Goal: Task Accomplishment & Management: Complete application form

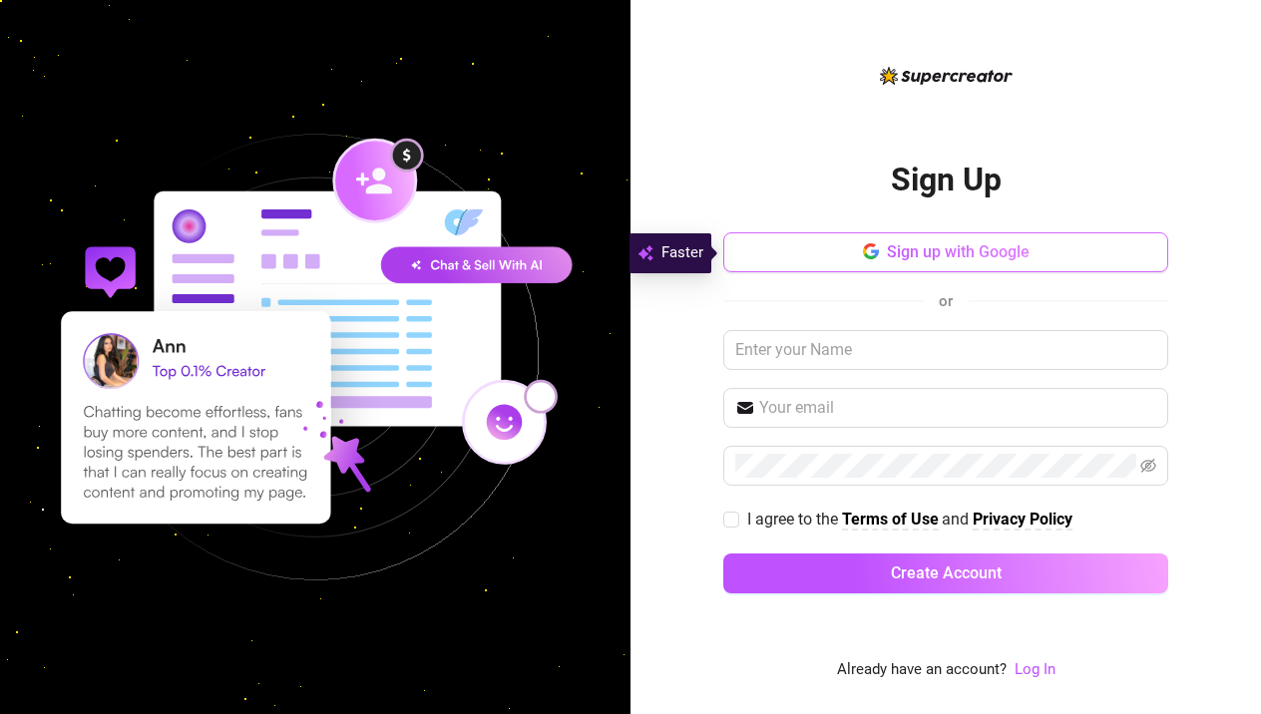
click at [908, 250] on span "Sign up with Google" at bounding box center [958, 251] width 143 height 19
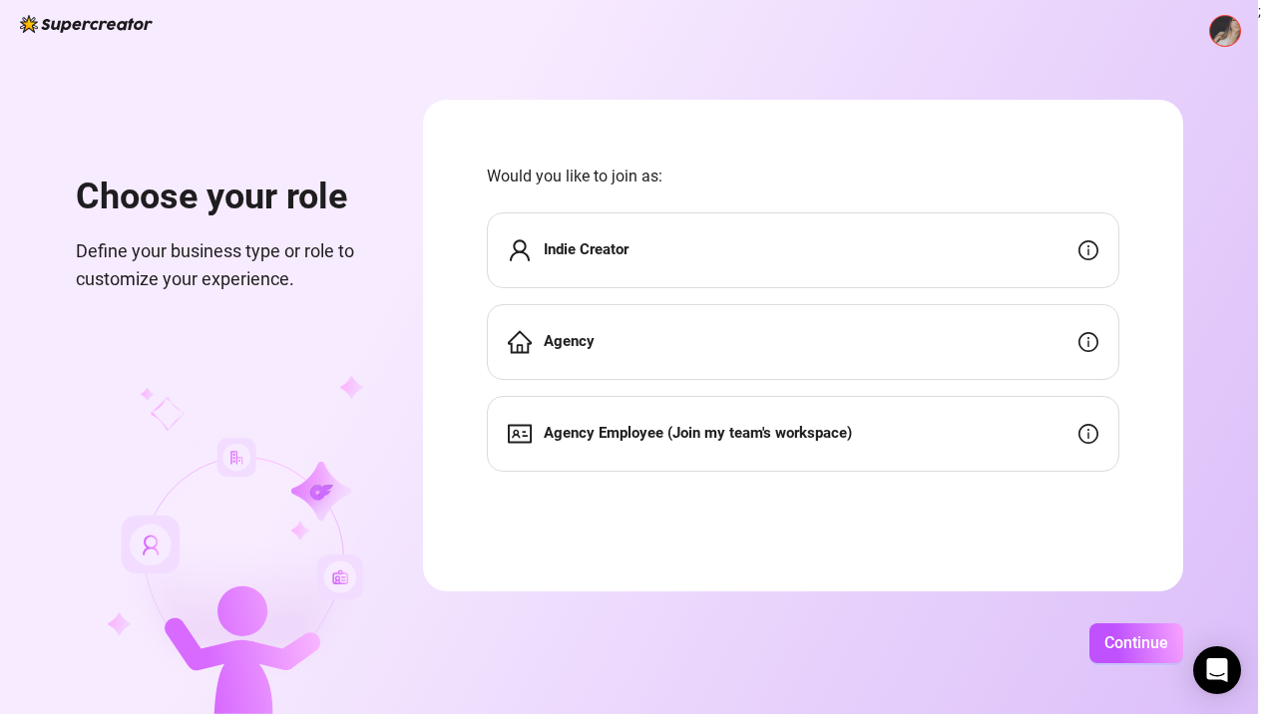
click at [797, 252] on div "Indie Creator" at bounding box center [803, 250] width 633 height 76
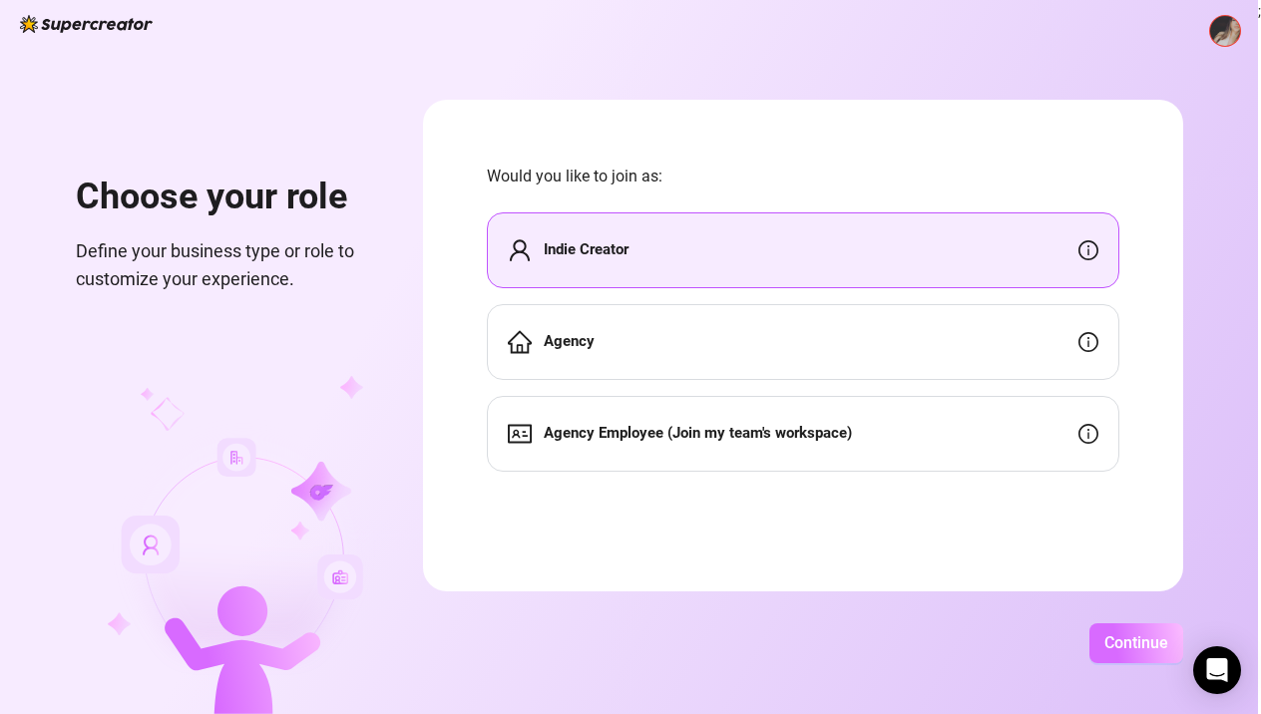
click at [1162, 647] on span "Continue" at bounding box center [1136, 643] width 64 height 19
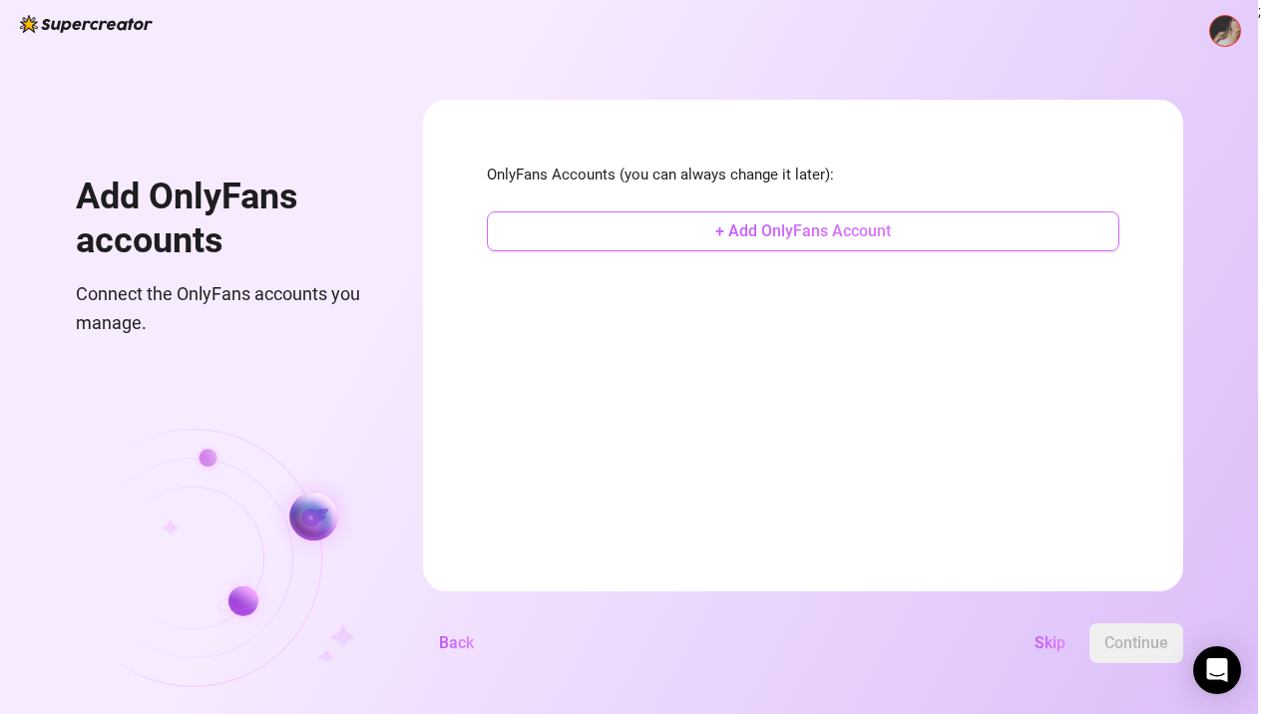
click at [875, 239] on span "+ Add OnlyFans Account" at bounding box center [803, 230] width 176 height 19
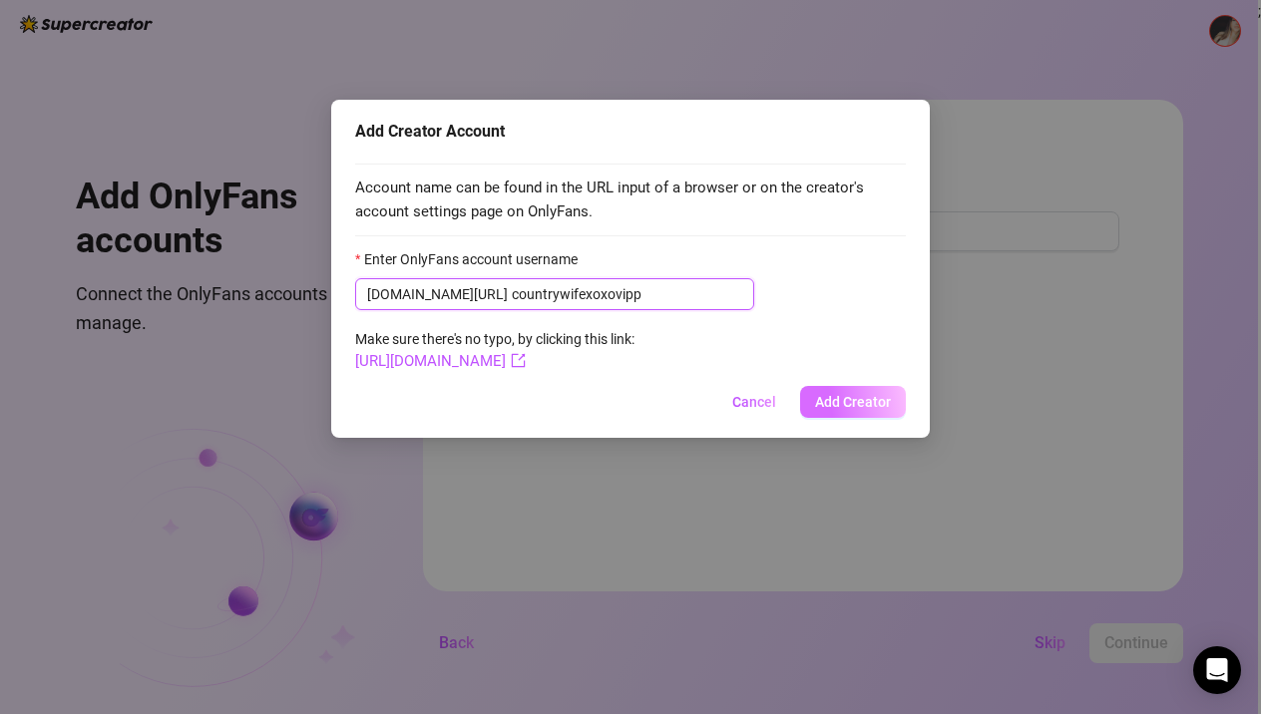
type input "countrywifexoxovipp"
click at [854, 402] on span "Add Creator" at bounding box center [853, 402] width 76 height 16
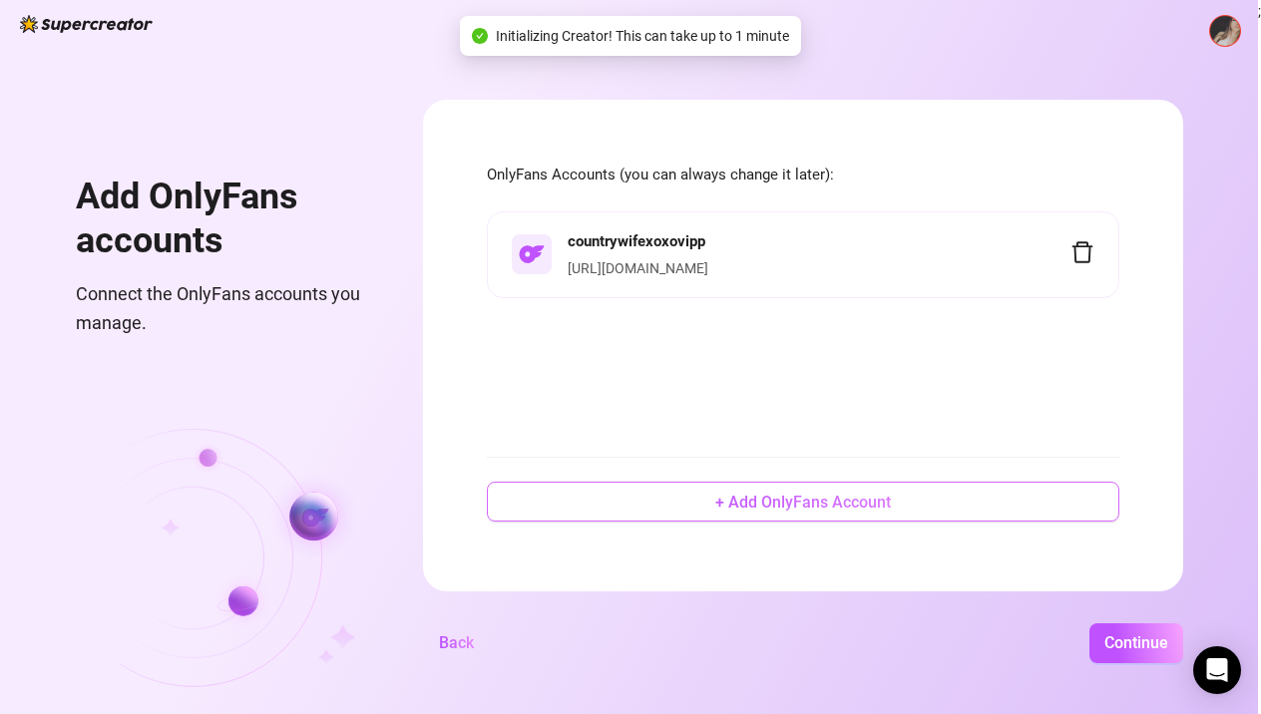
click at [891, 505] on span "+ Add OnlyFans Account" at bounding box center [803, 502] width 176 height 19
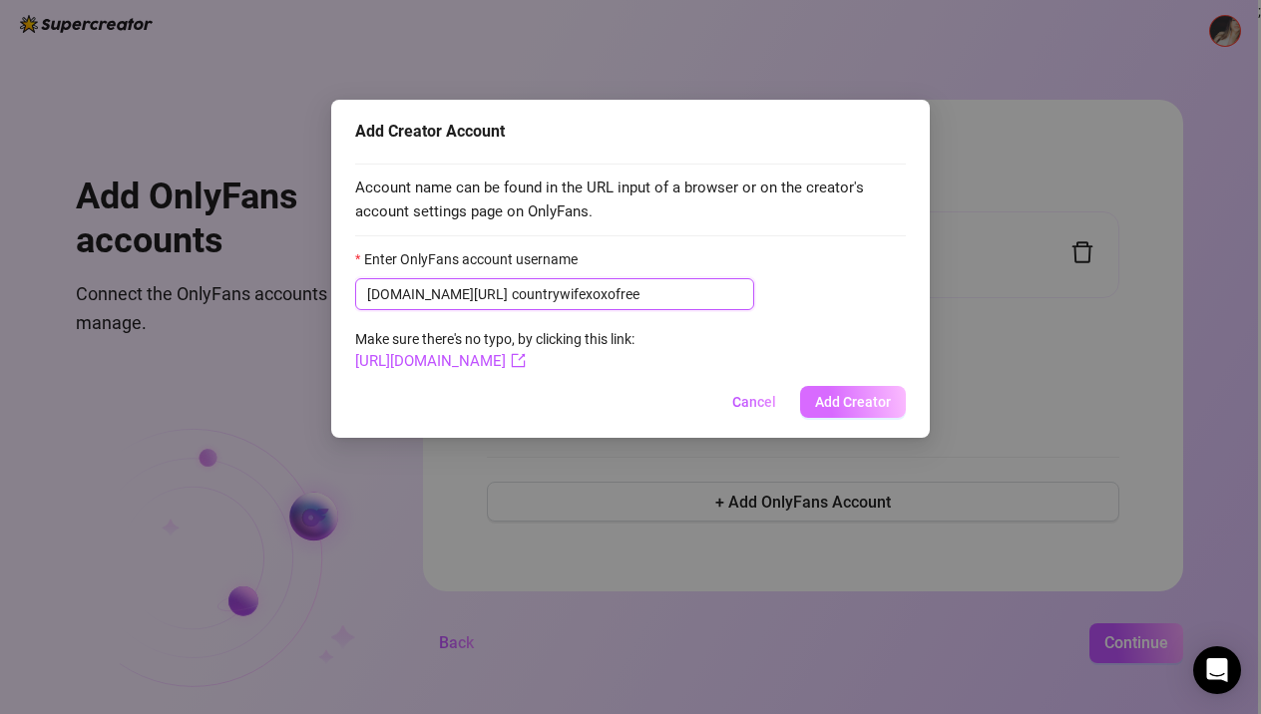
type input "countrywifexoxofree"
click at [828, 399] on span "Add Creator" at bounding box center [853, 402] width 76 height 16
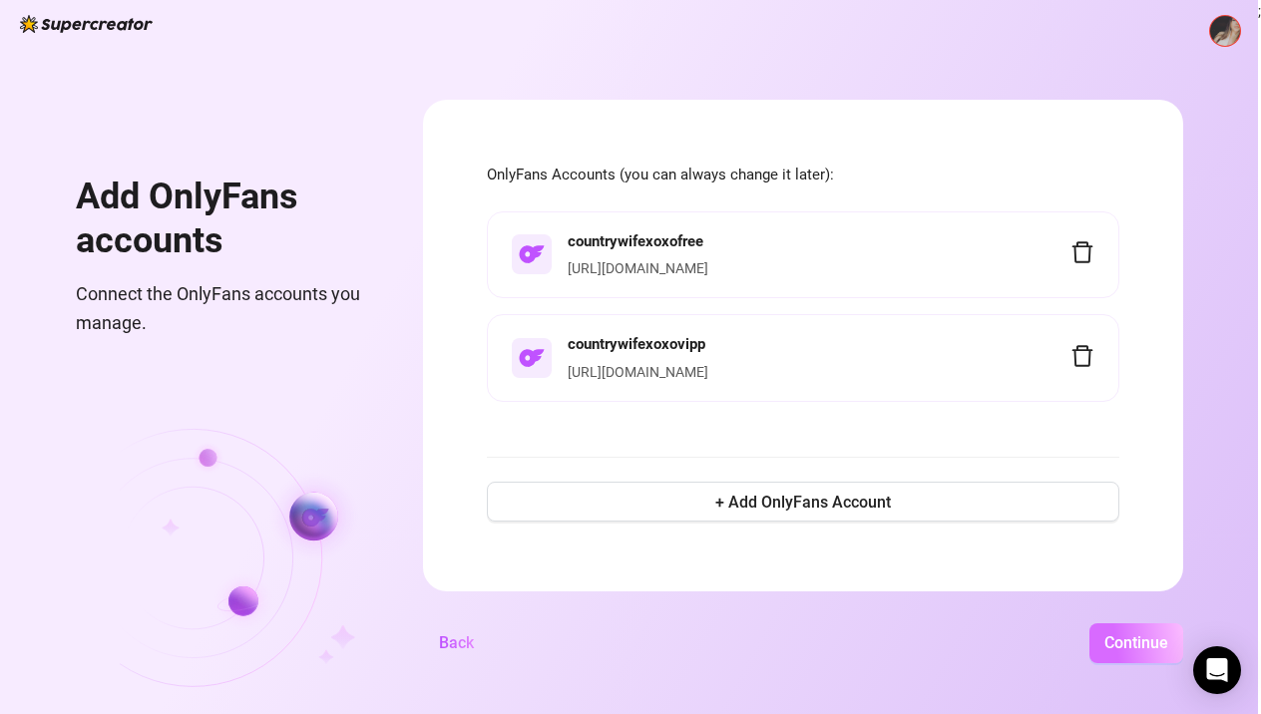
click at [1168, 636] on span "Continue" at bounding box center [1136, 643] width 64 height 19
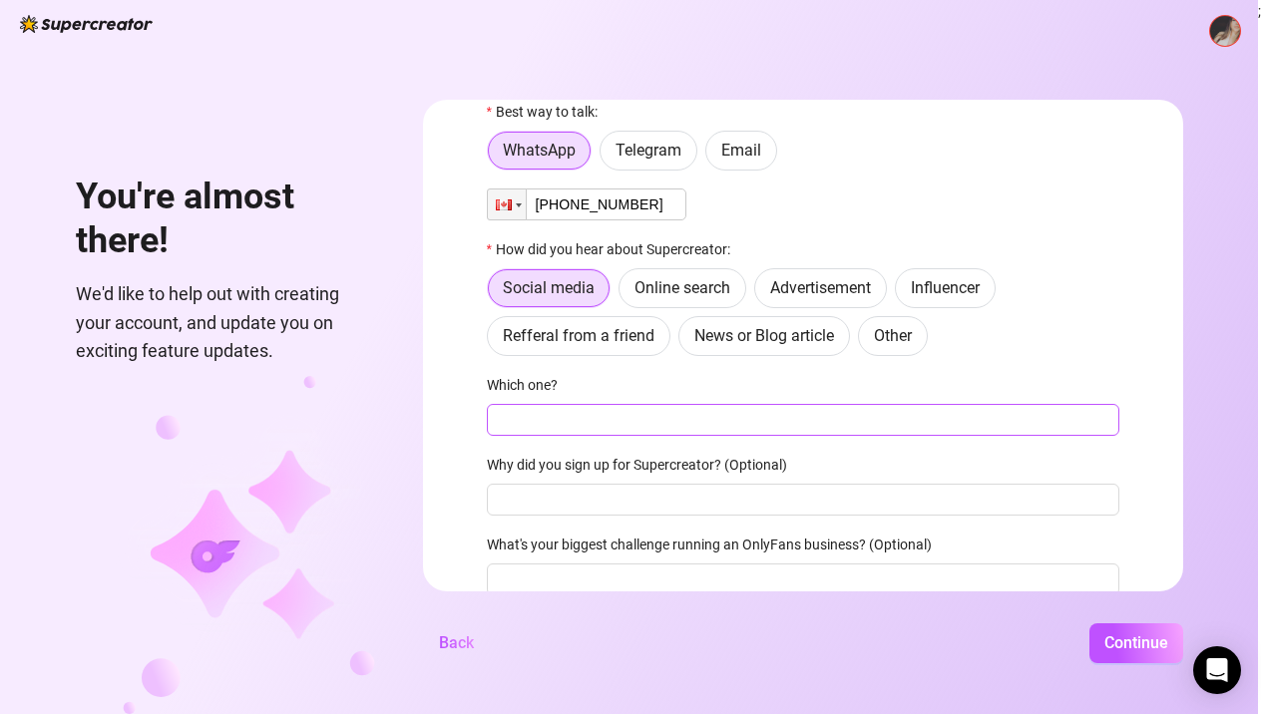
scroll to position [67, 0]
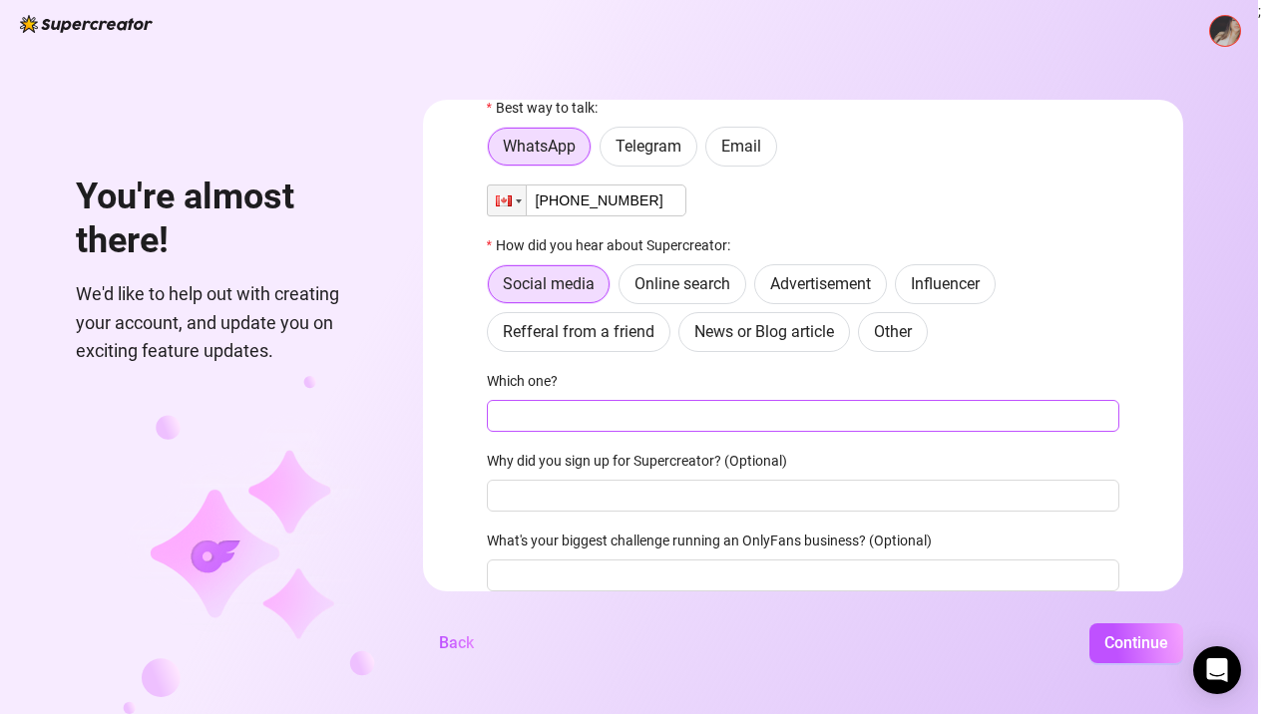
type input "+1 (289) 228-0446"
click at [726, 424] on input "Which one?" at bounding box center [803, 416] width 633 height 32
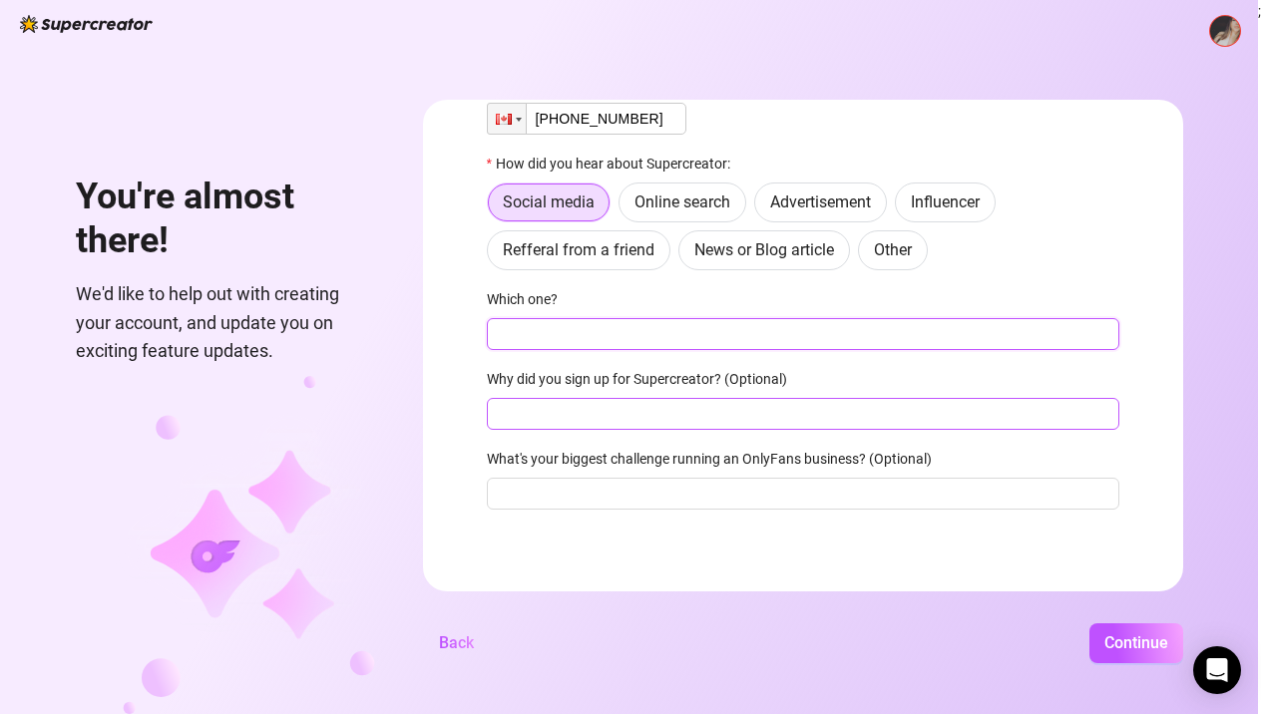
scroll to position [149, 0]
click at [726, 424] on input "Why did you sign up for Supercreator? (Optional)" at bounding box center [803, 414] width 633 height 32
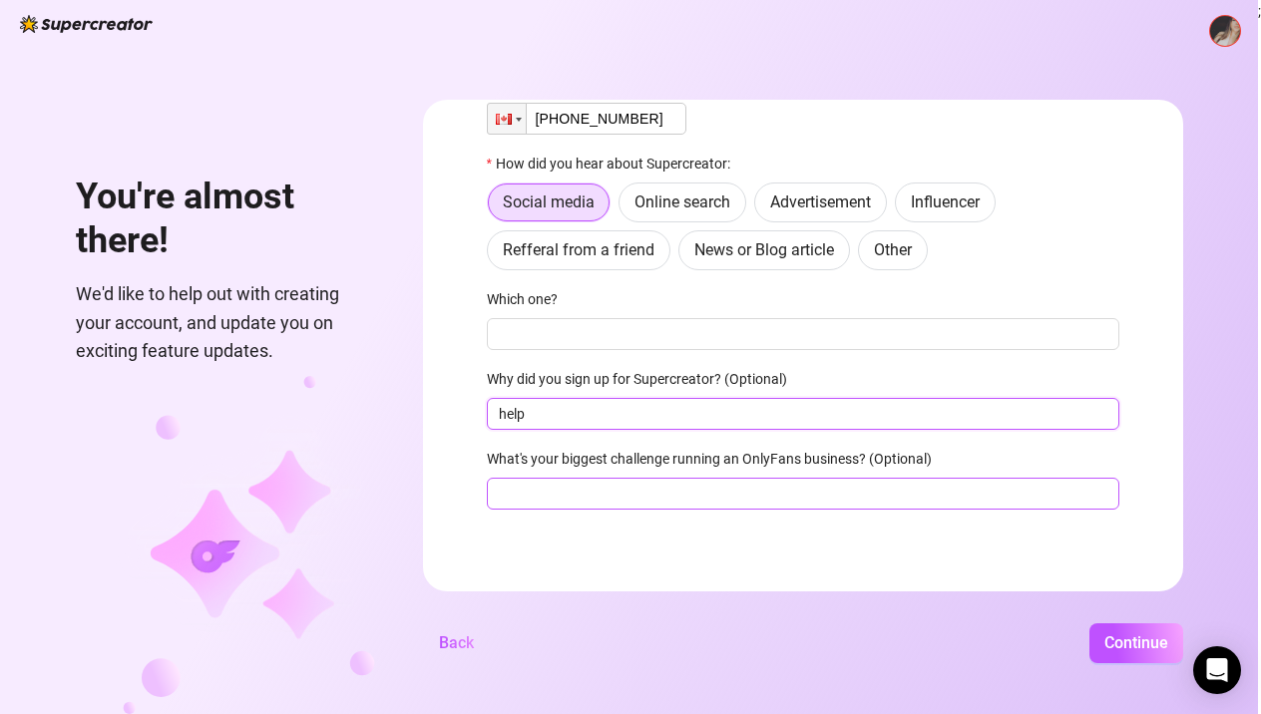
type input "help"
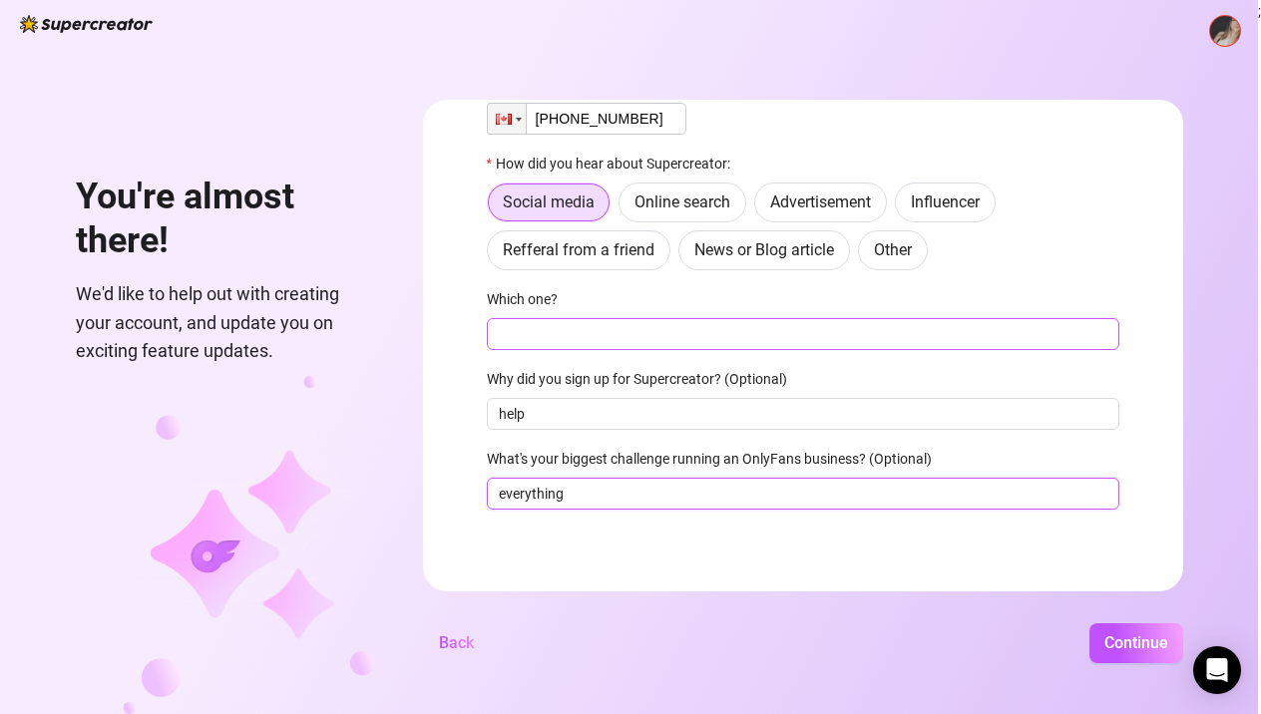
type input "everything"
click at [654, 330] on input "Which one?" at bounding box center [803, 334] width 633 height 32
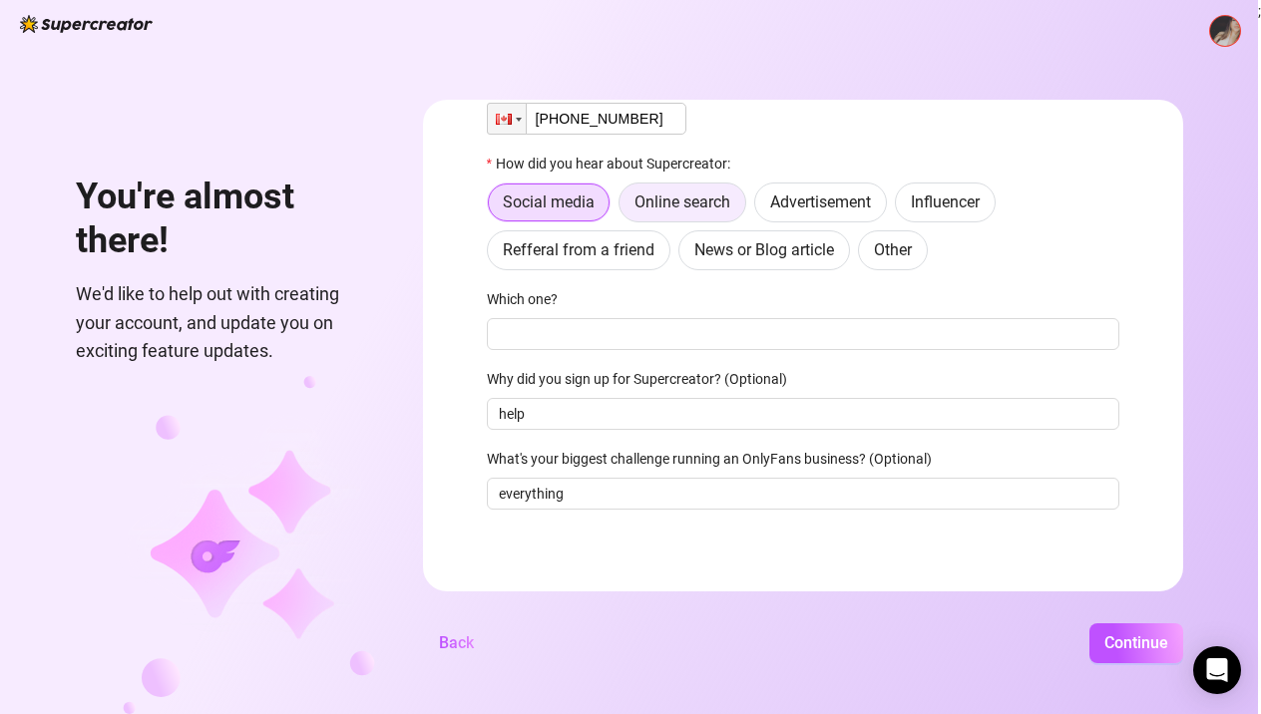
click at [726, 201] on span "Online search" at bounding box center [683, 202] width 96 height 19
click at [625, 208] on input "Online search" at bounding box center [625, 208] width 0 height 0
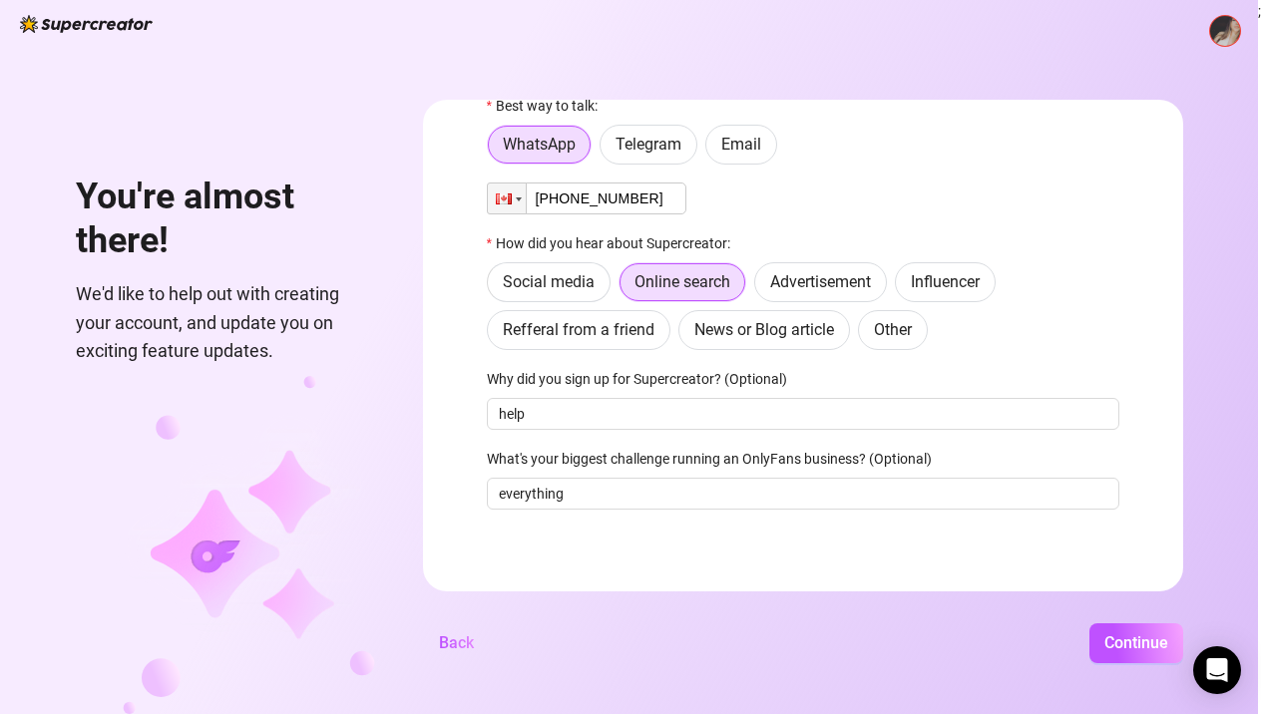
scroll to position [0, 0]
click at [1147, 641] on button "Continue" at bounding box center [1136, 644] width 94 height 40
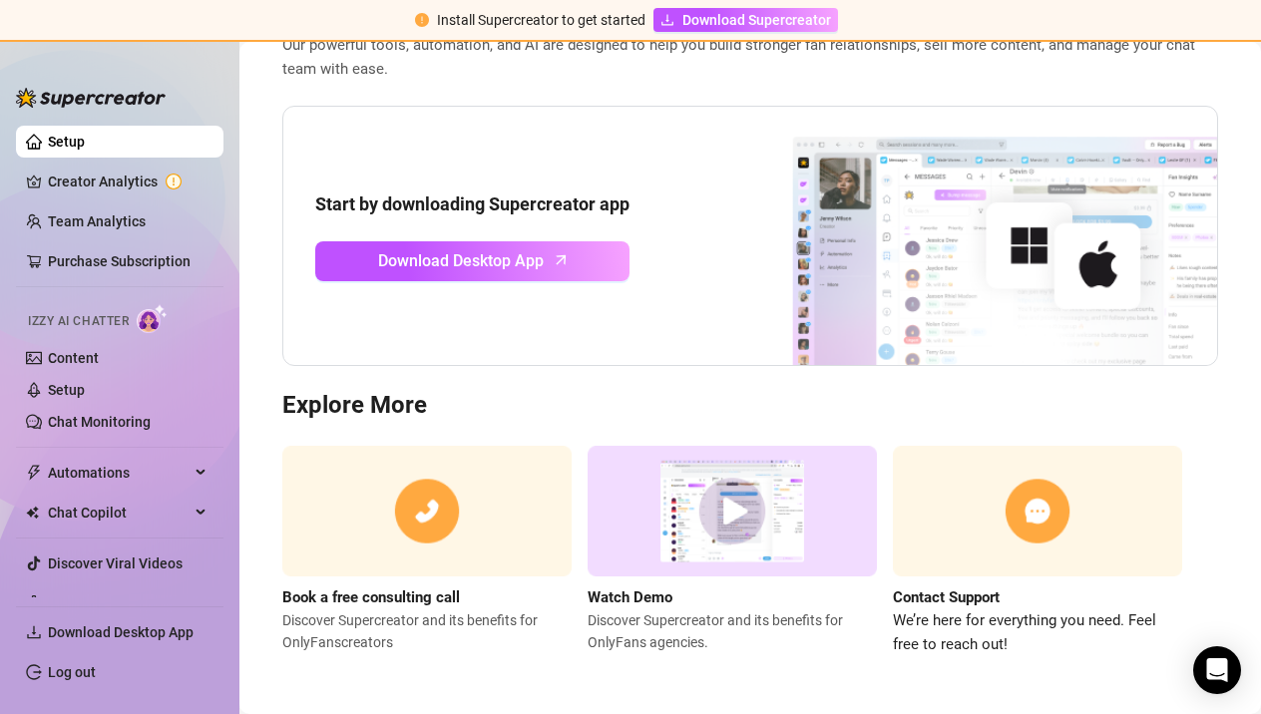
scroll to position [147, 0]
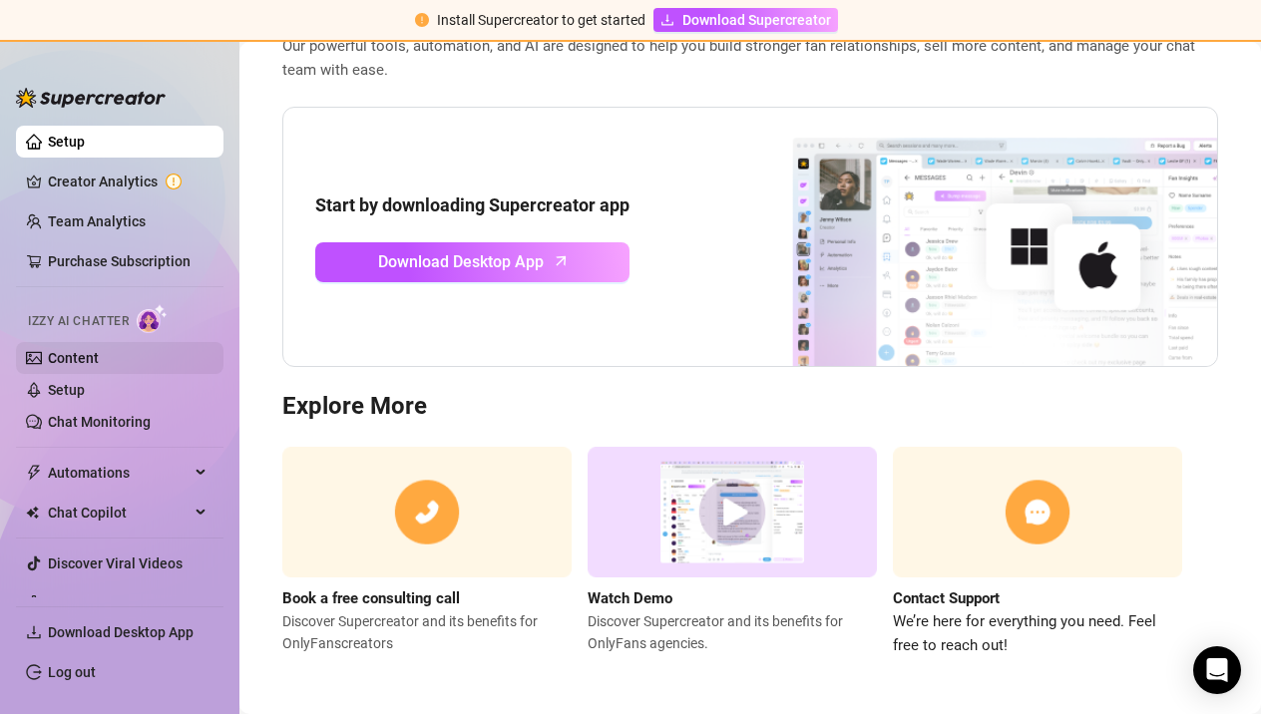
click at [85, 354] on link "Content" at bounding box center [73, 358] width 51 height 16
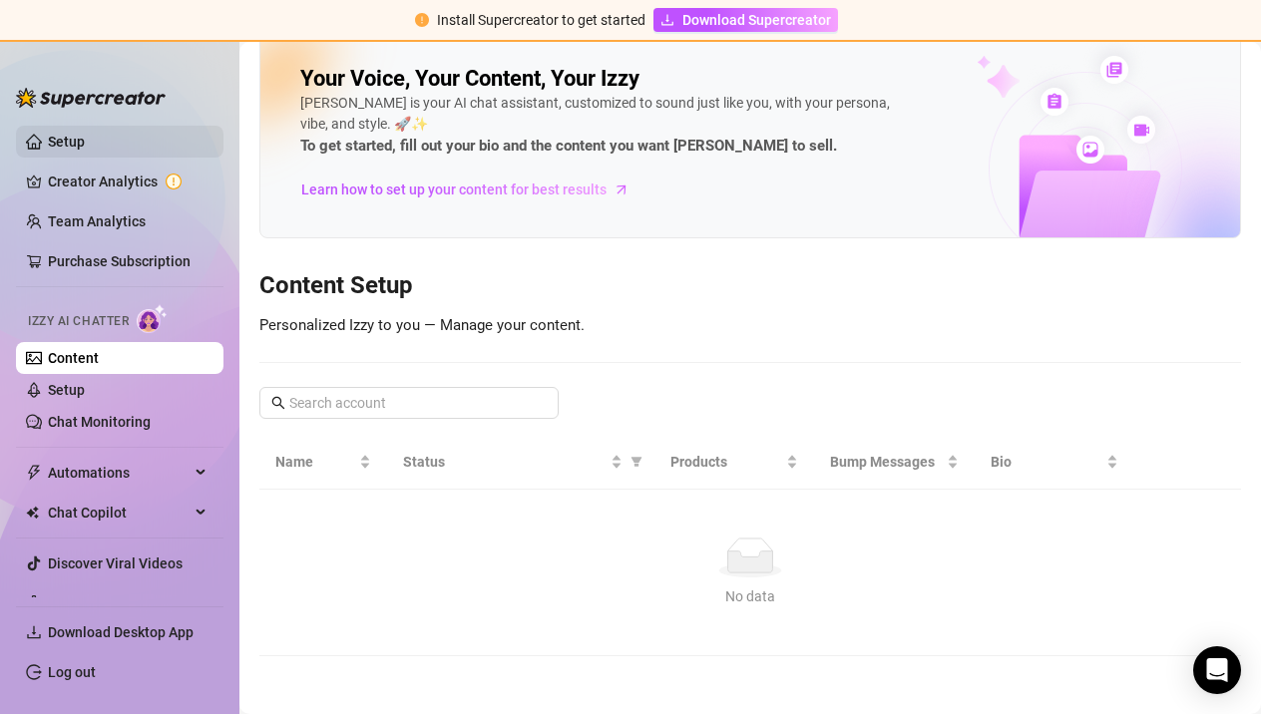
click at [85, 143] on link "Setup" at bounding box center [66, 142] width 37 height 16
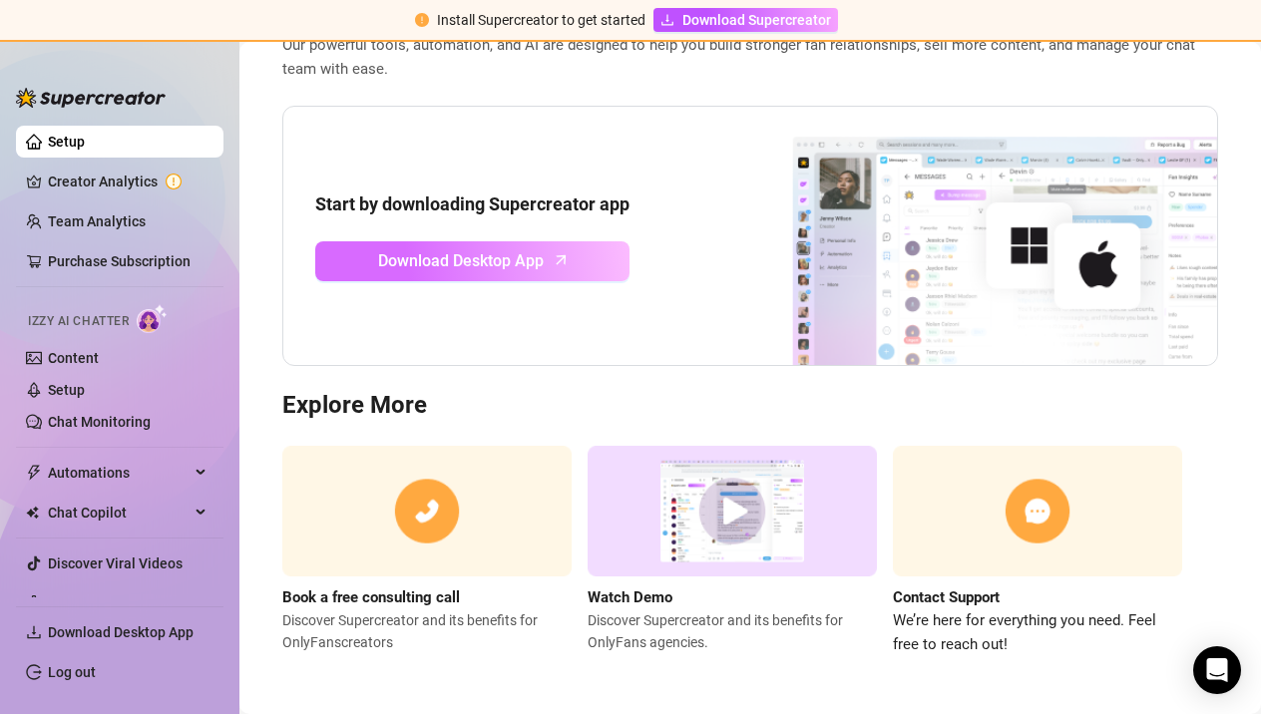
scroll to position [147, 0]
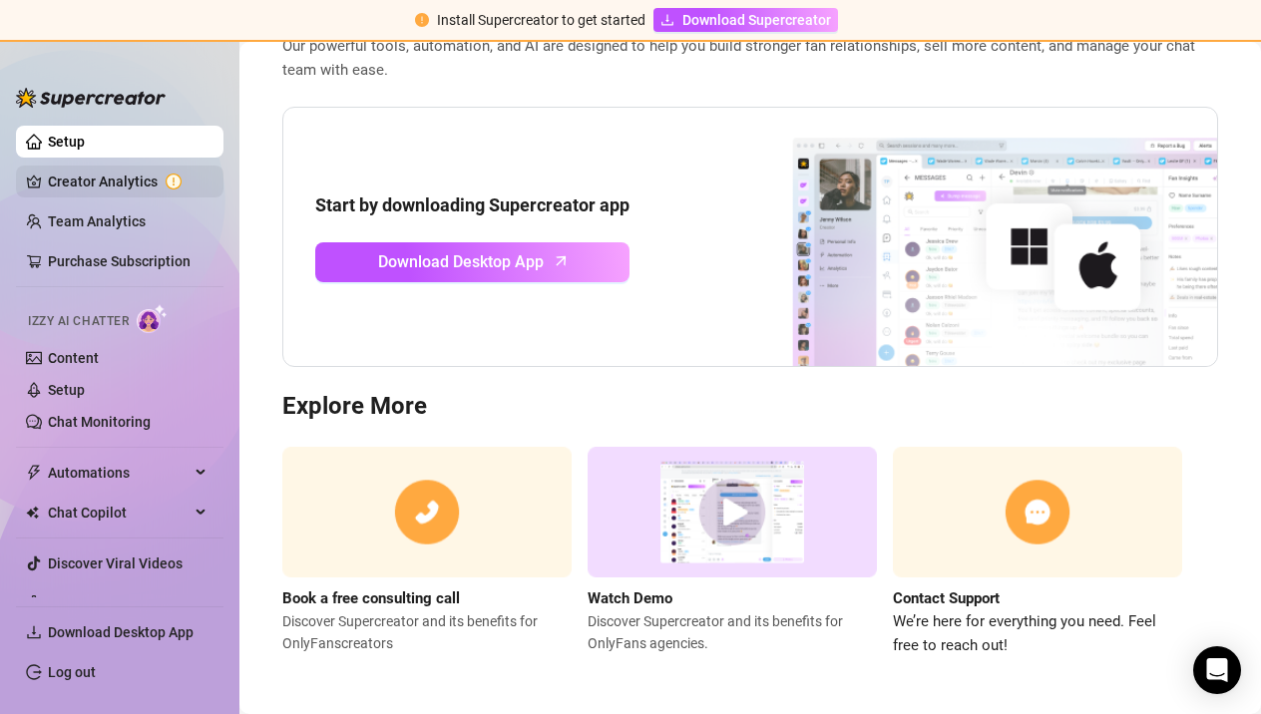
click at [138, 179] on link "Creator Analytics" at bounding box center [128, 182] width 160 height 32
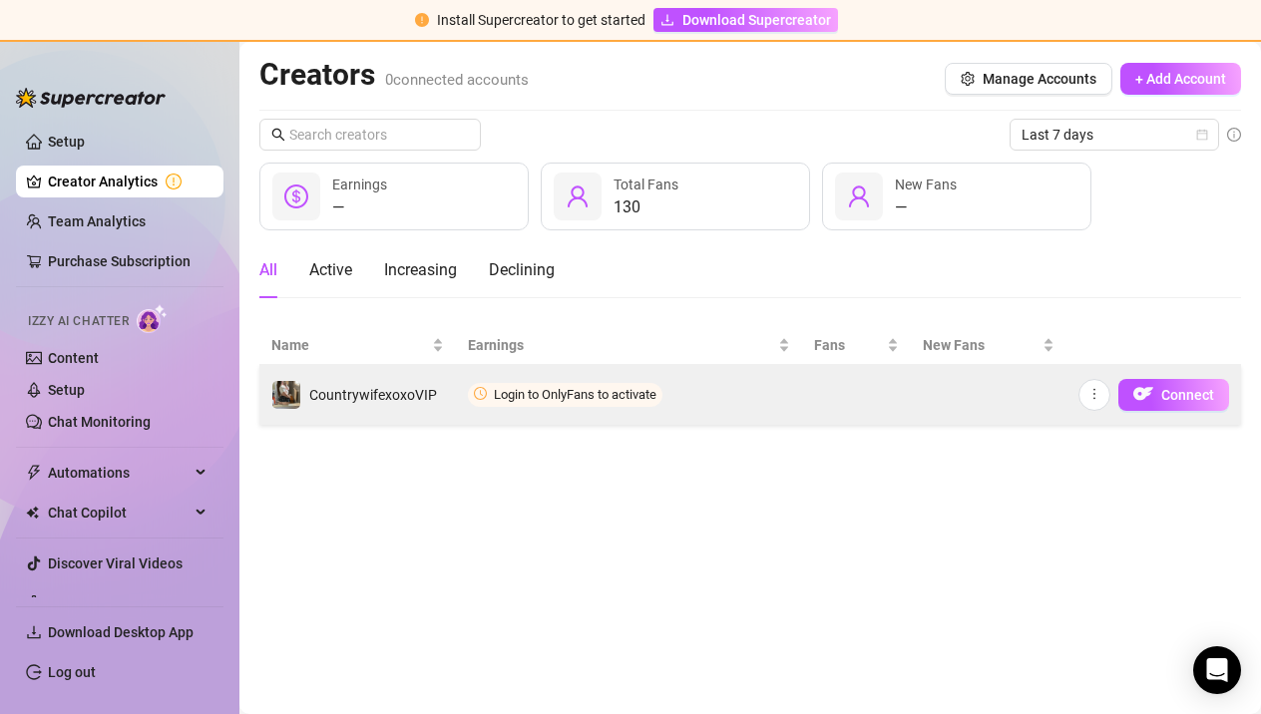
click at [523, 402] on span "Login to OnlyFans to activate" at bounding box center [565, 395] width 195 height 24
click at [1146, 400] on img "button" at bounding box center [1143, 394] width 20 height 20
click at [925, 397] on td at bounding box center [989, 395] width 156 height 60
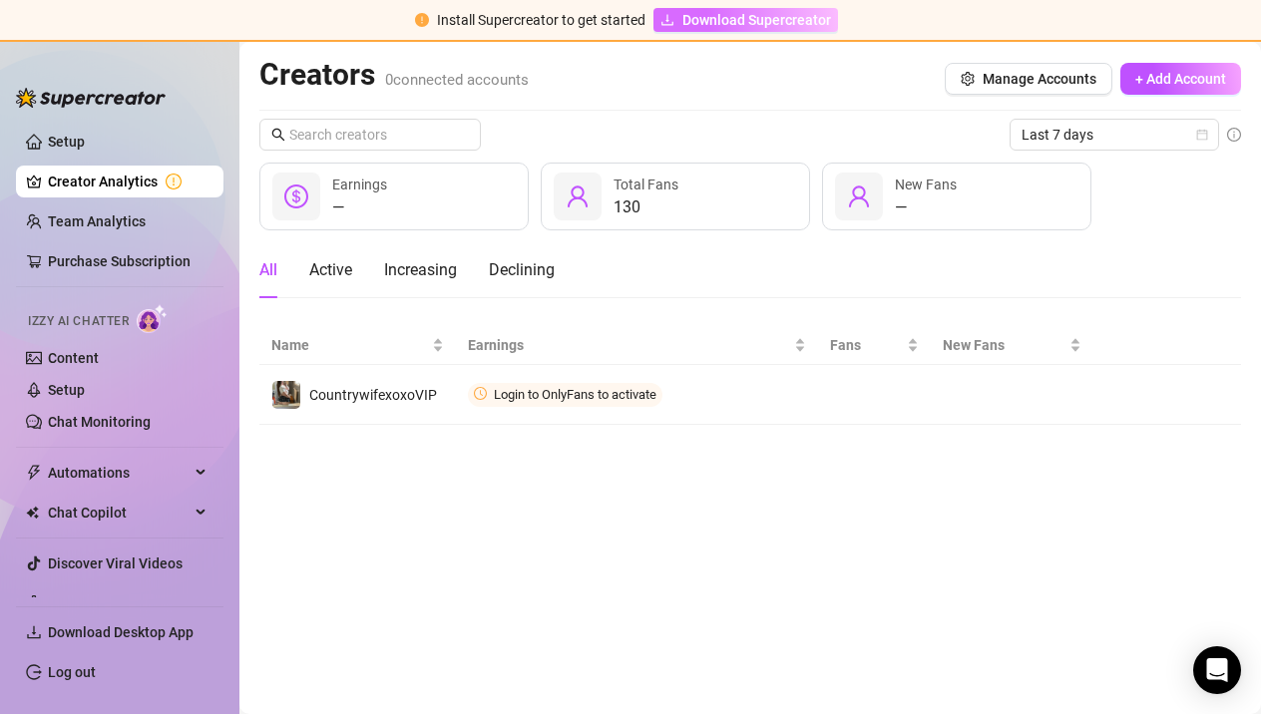
click at [799, 15] on span "Download Supercreator" at bounding box center [756, 20] width 149 height 22
